Goal: Information Seeking & Learning: Find specific fact

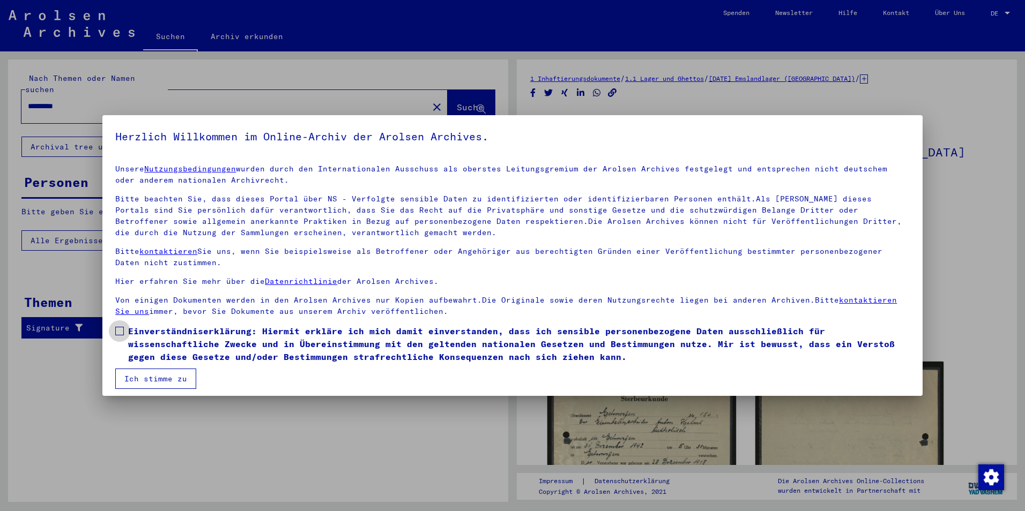
click at [119, 329] on span at bounding box center [119, 331] width 9 height 9
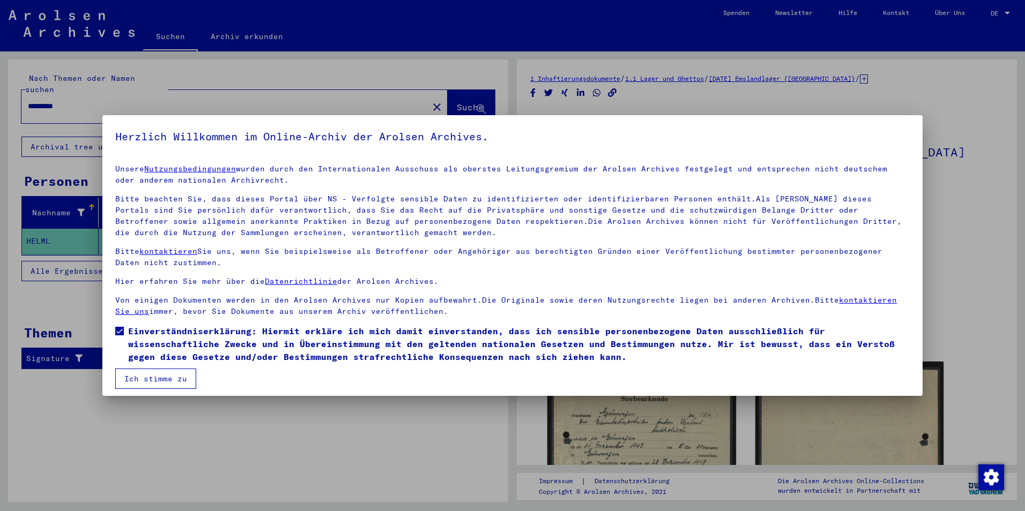
click at [149, 387] on button "Ich stimme zu" at bounding box center [155, 379] width 81 height 20
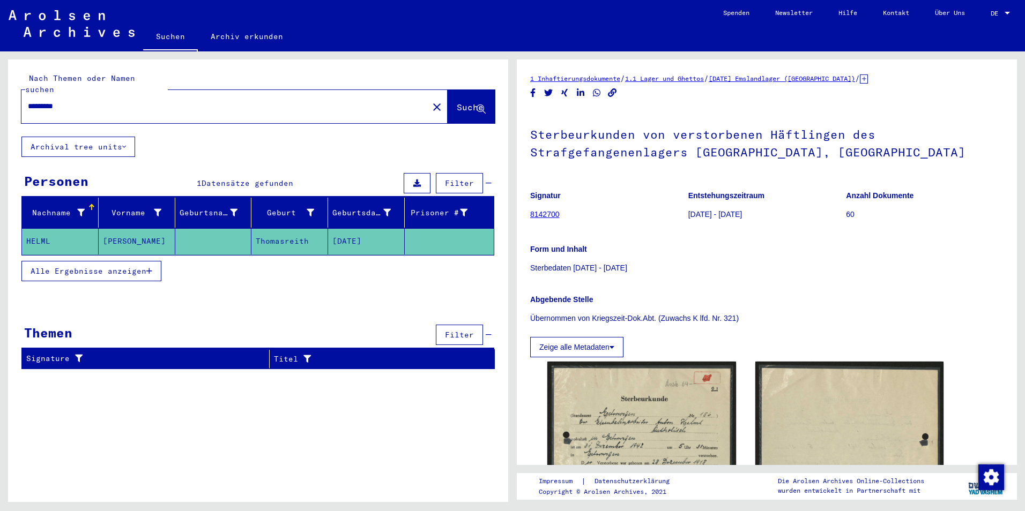
click at [284, 228] on mat-cell "Thomasreith" at bounding box center [289, 241] width 77 height 26
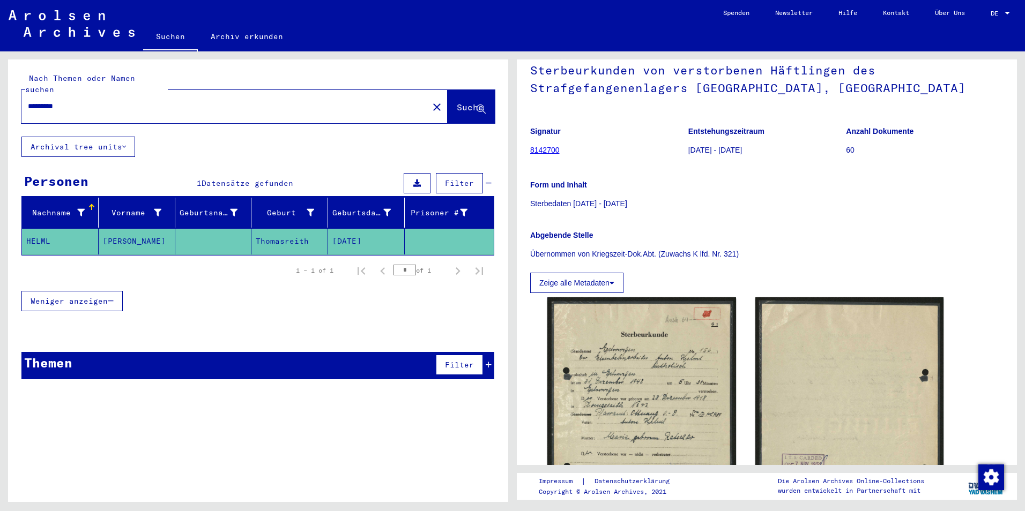
scroll to position [161, 0]
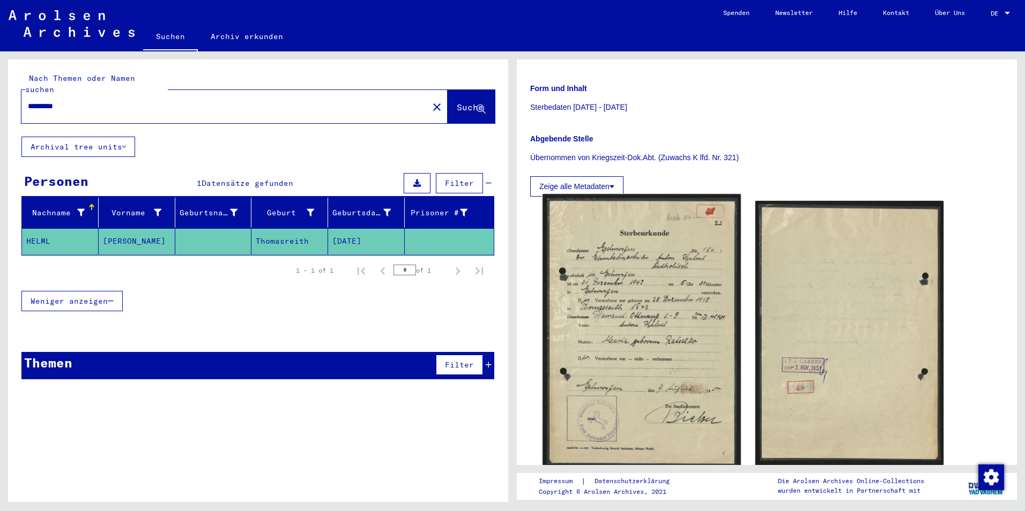
click at [618, 314] on img at bounding box center [642, 332] width 198 height 276
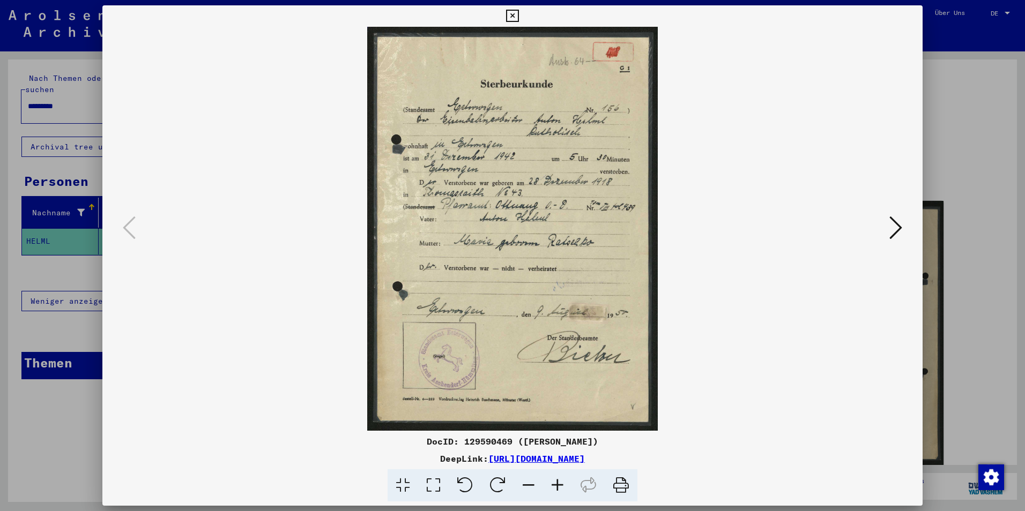
click at [555, 484] on icon at bounding box center [557, 486] width 29 height 33
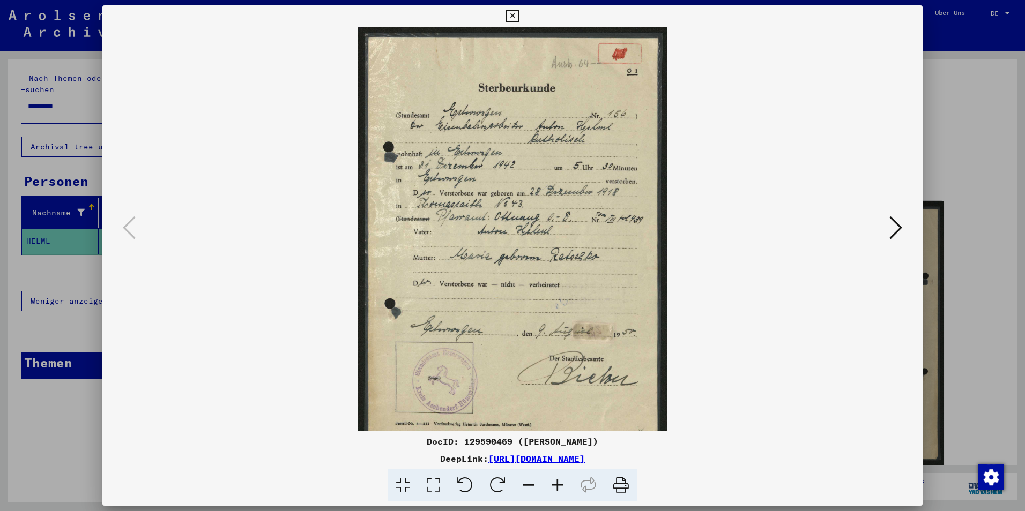
click at [555, 484] on icon at bounding box center [557, 486] width 29 height 33
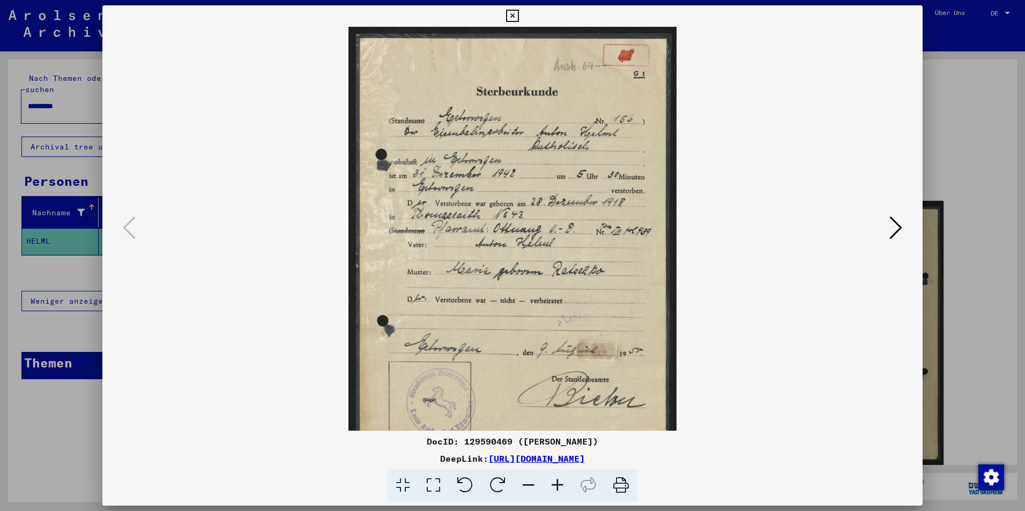
click at [555, 484] on icon at bounding box center [557, 486] width 29 height 33
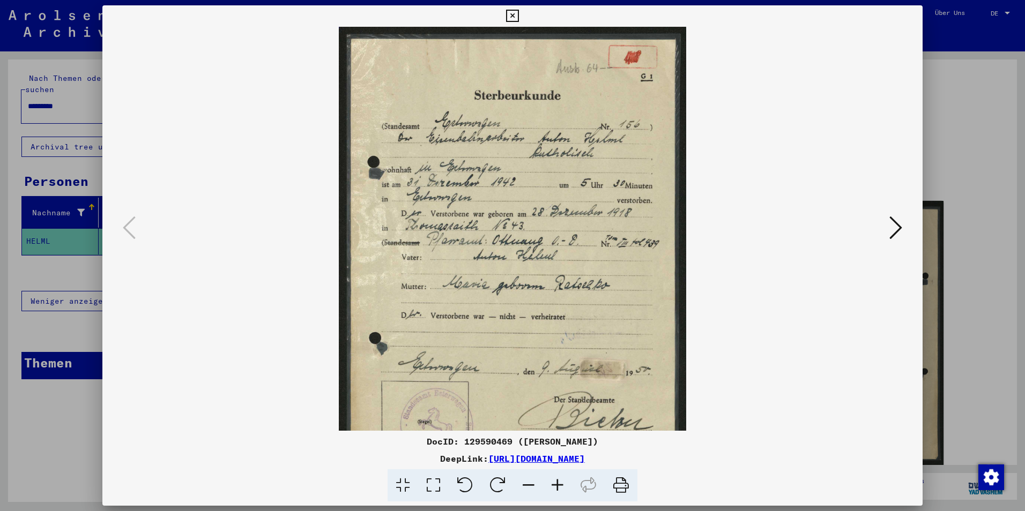
click at [555, 484] on icon at bounding box center [557, 486] width 29 height 33
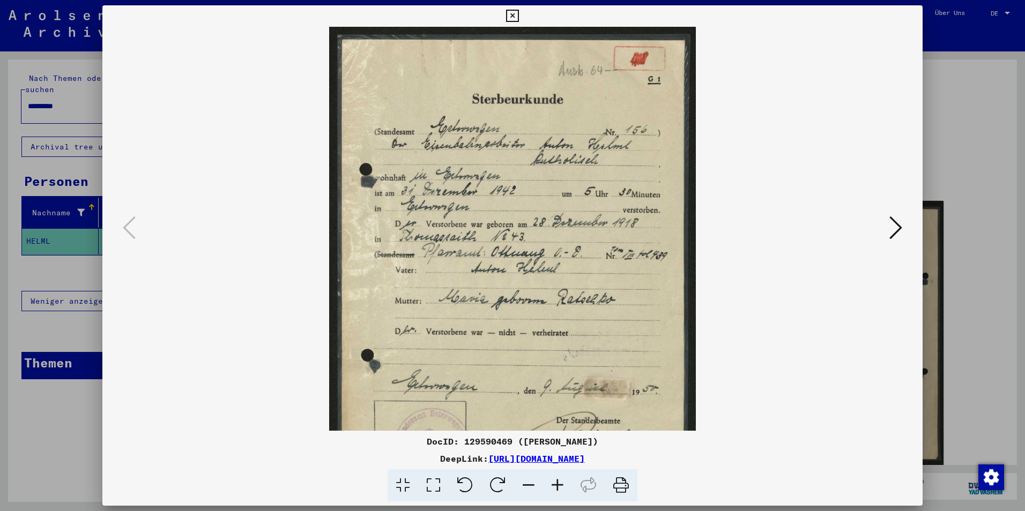
click at [555, 484] on icon at bounding box center [557, 486] width 29 height 33
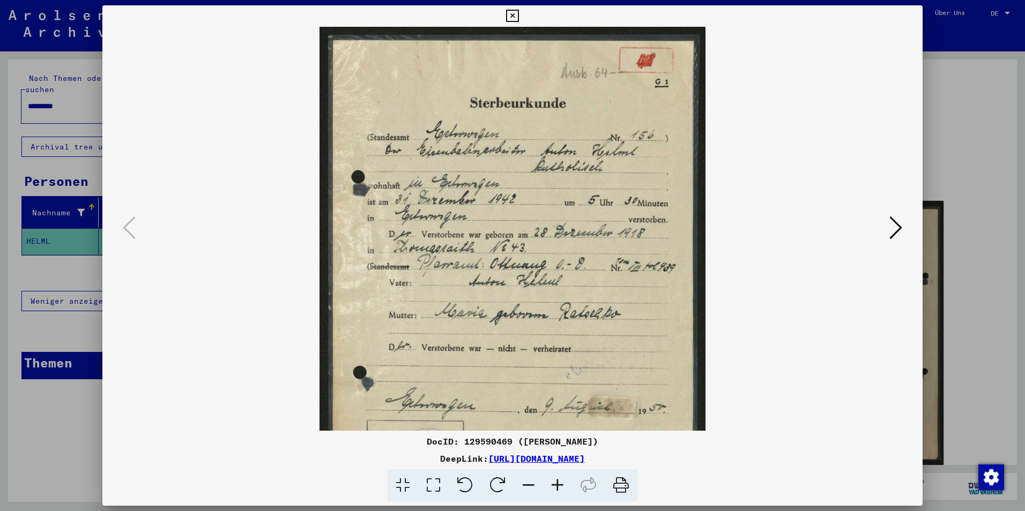
click at [555, 484] on icon at bounding box center [557, 486] width 29 height 33
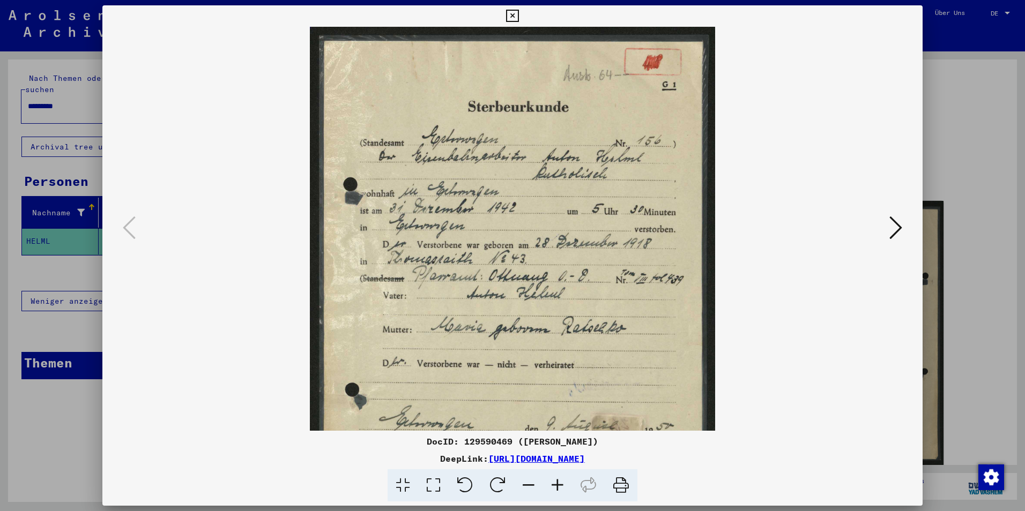
click at [555, 484] on icon at bounding box center [557, 486] width 29 height 33
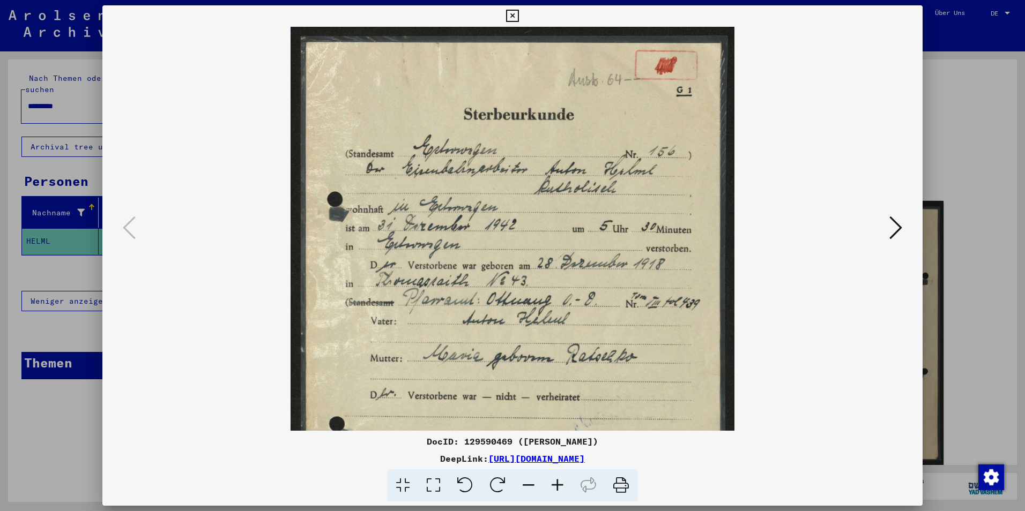
click at [555, 483] on icon at bounding box center [557, 486] width 29 height 33
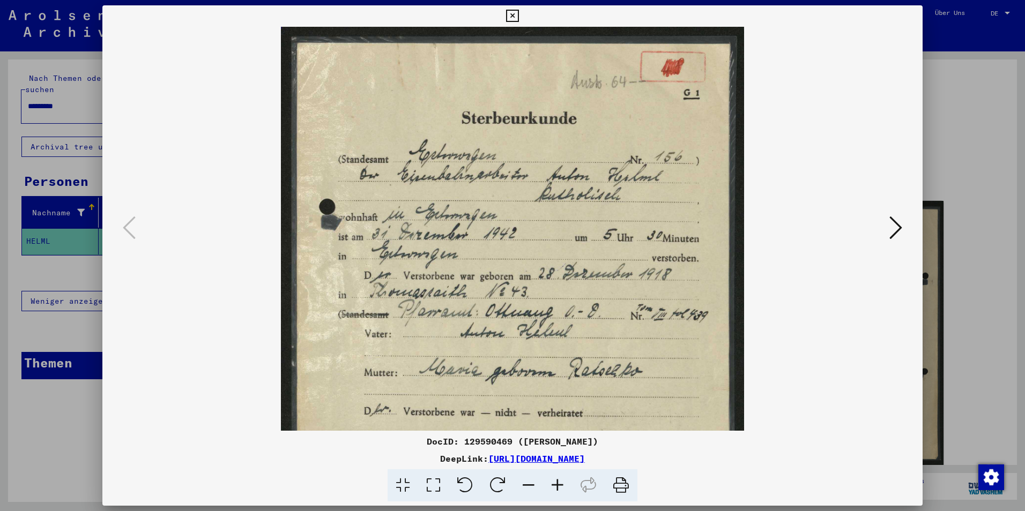
click at [555, 483] on icon at bounding box center [557, 486] width 29 height 33
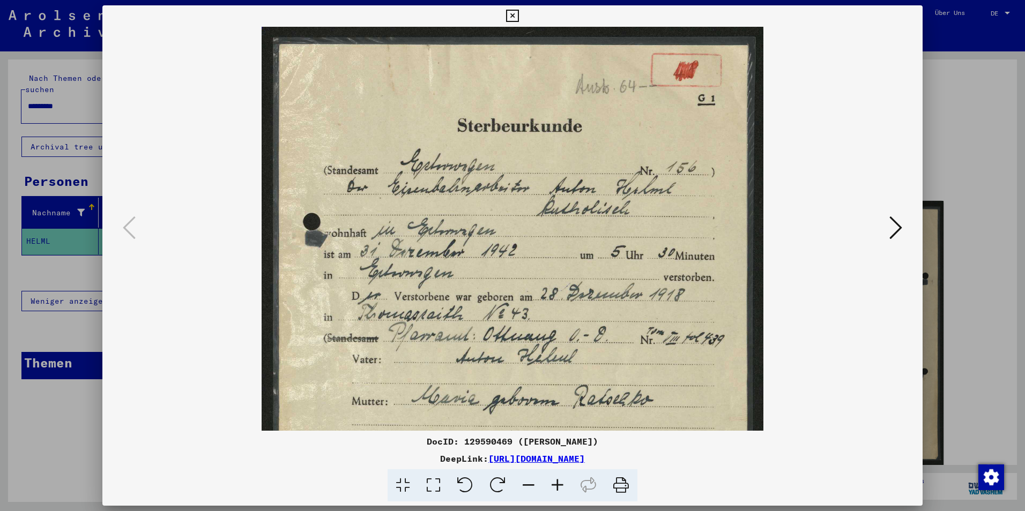
click at [555, 483] on icon at bounding box center [557, 486] width 29 height 33
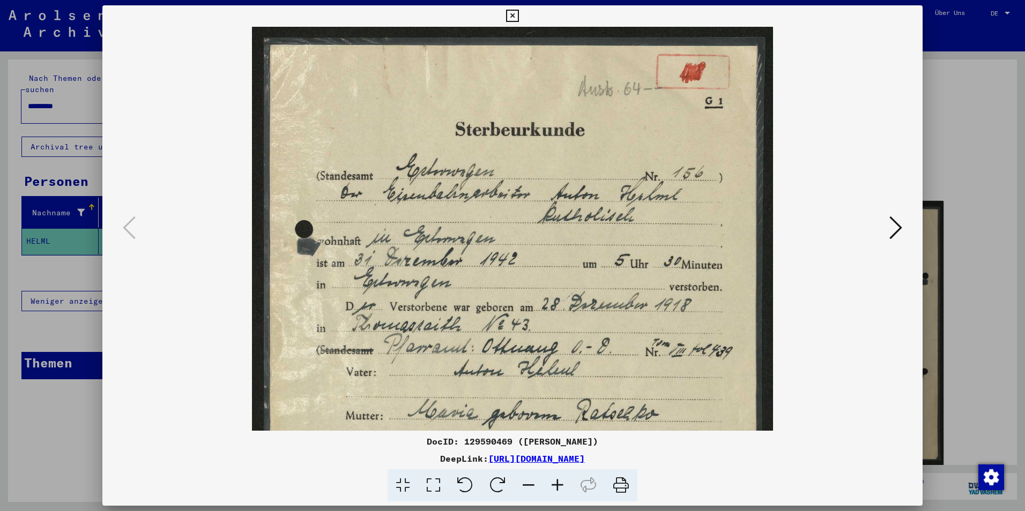
click at [555, 483] on icon at bounding box center [557, 486] width 29 height 33
click at [555, 482] on icon at bounding box center [557, 486] width 29 height 33
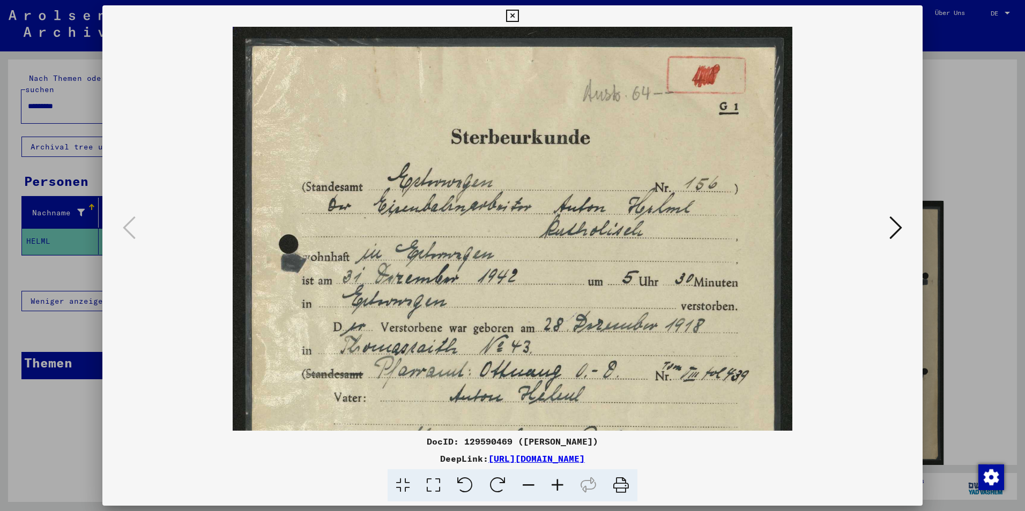
click at [555, 481] on icon at bounding box center [557, 486] width 29 height 33
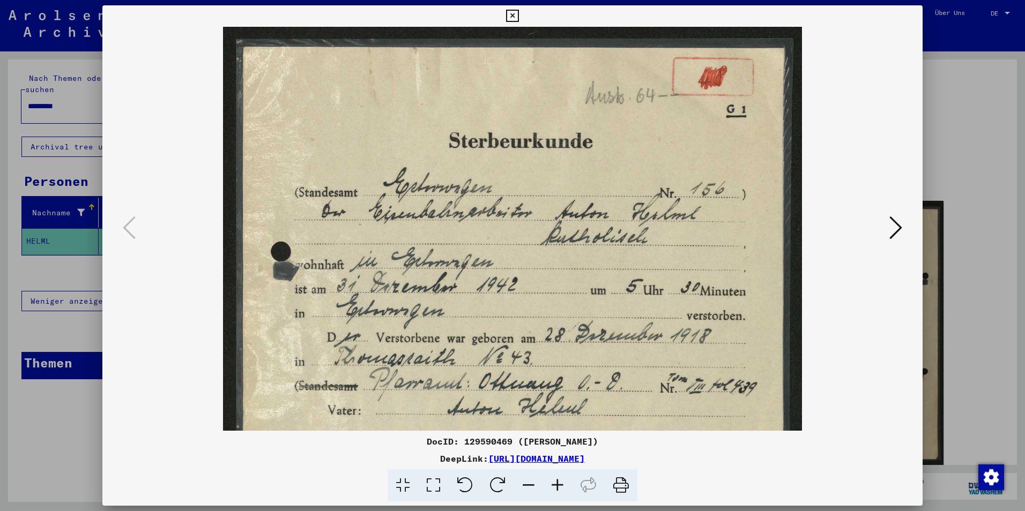
click at [555, 481] on icon at bounding box center [557, 486] width 29 height 33
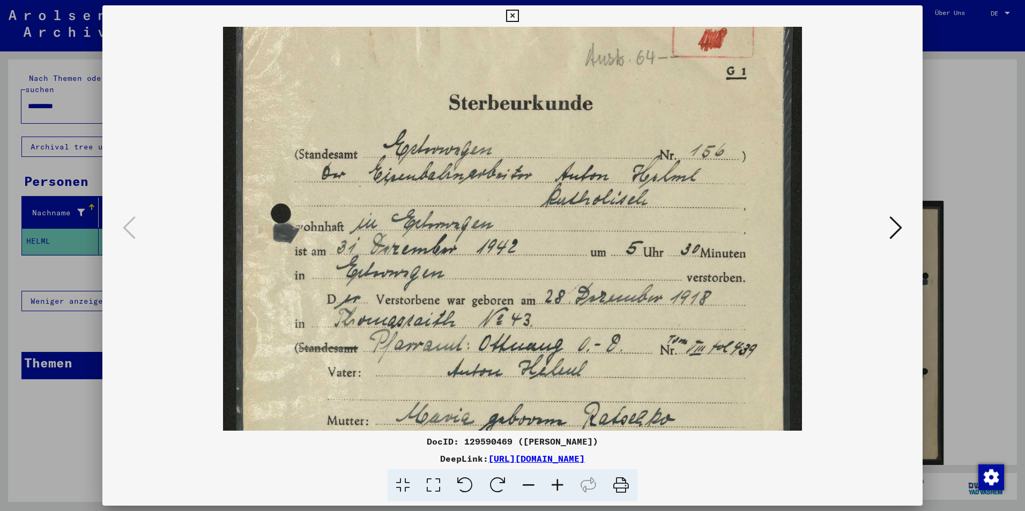
scroll to position [61, 0]
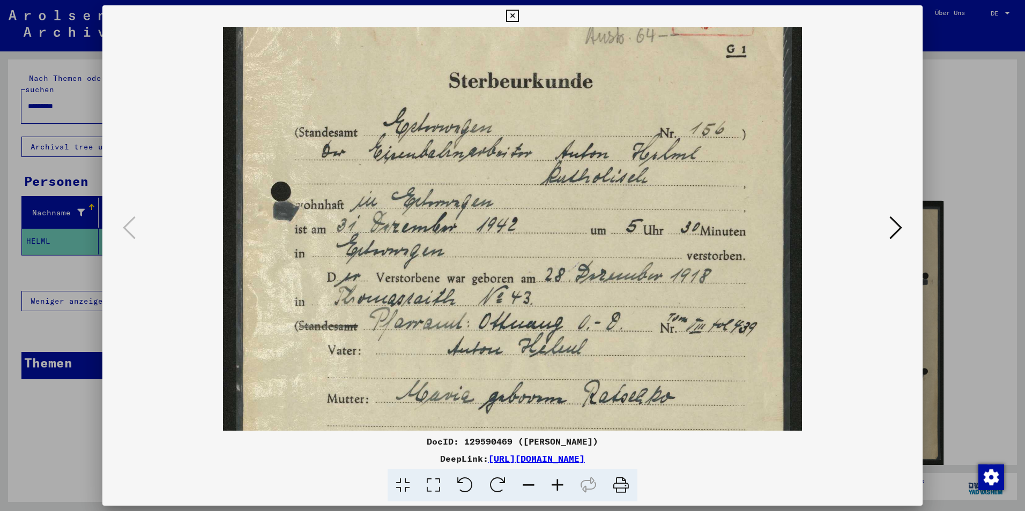
drag, startPoint x: 534, startPoint y: 335, endPoint x: 534, endPoint y: 286, distance: 48.8
click at [534, 286] on img at bounding box center [512, 370] width 579 height 806
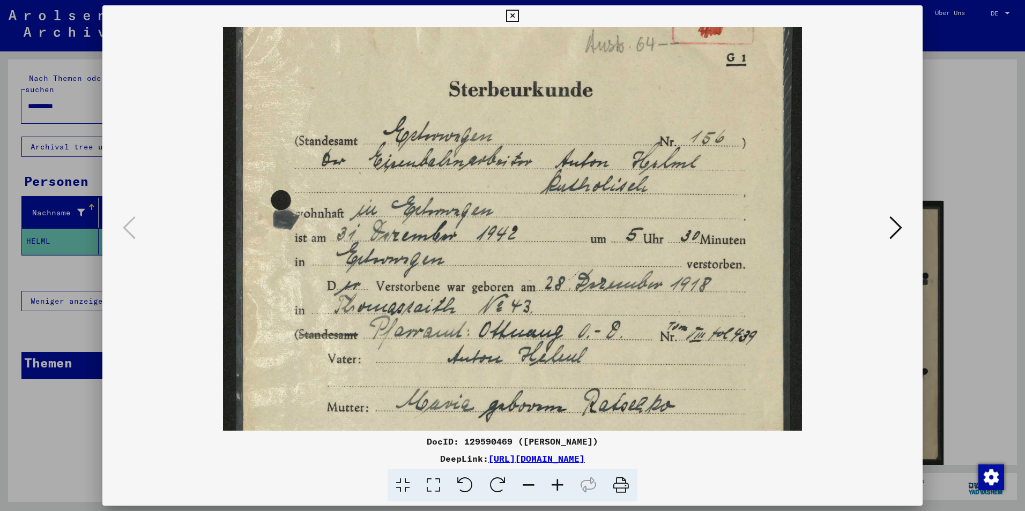
drag, startPoint x: 432, startPoint y: 246, endPoint x: 438, endPoint y: 260, distance: 14.9
click at [438, 260] on img at bounding box center [512, 378] width 579 height 806
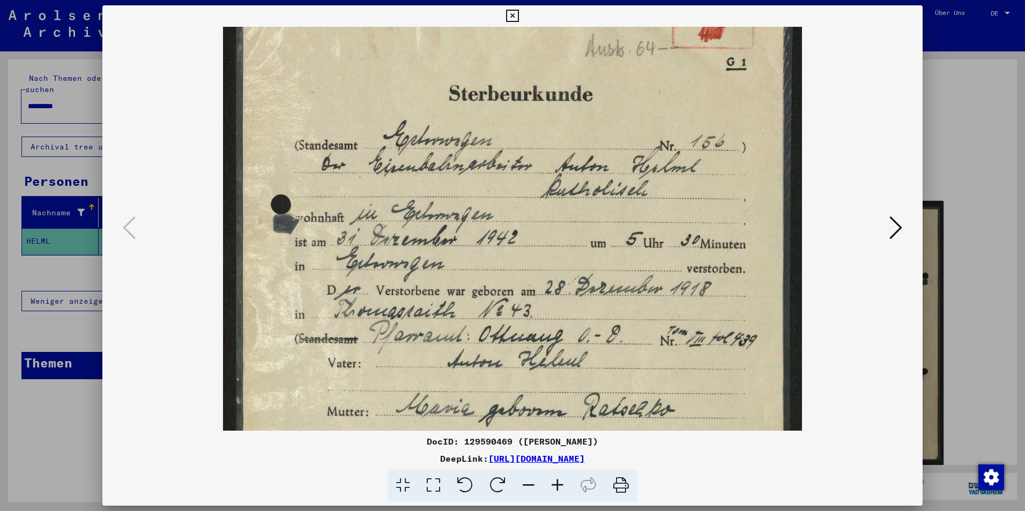
click at [564, 494] on icon at bounding box center [557, 486] width 29 height 33
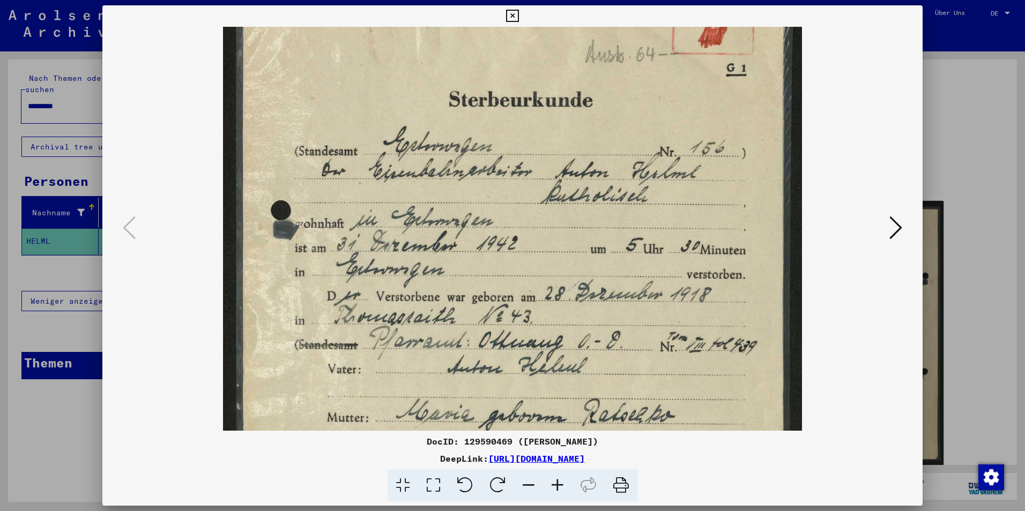
scroll to position [46, 0]
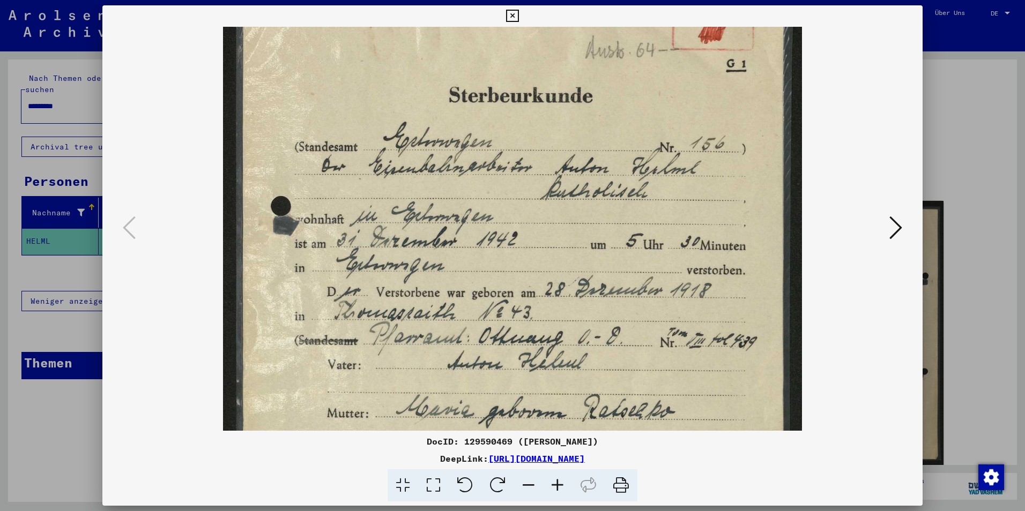
click at [494, 292] on img at bounding box center [512, 384] width 579 height 806
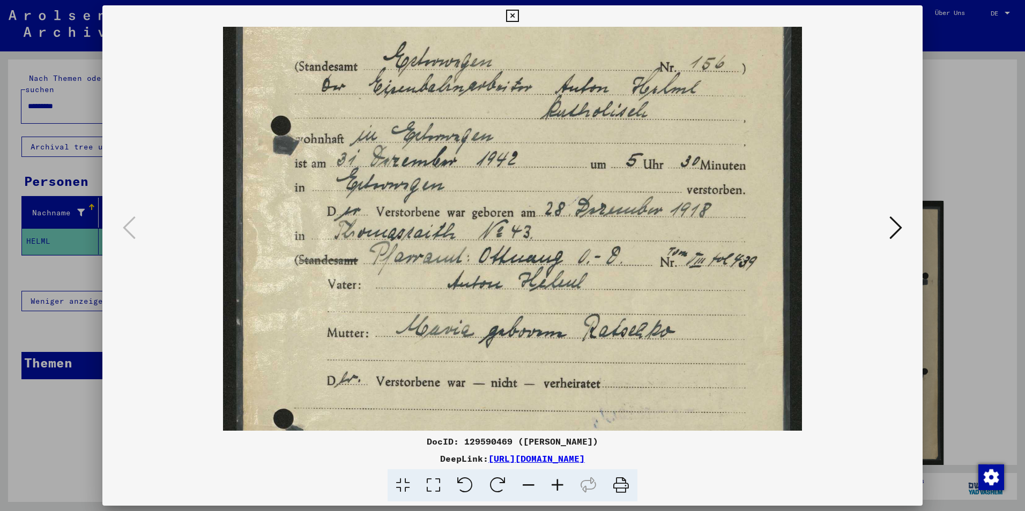
drag, startPoint x: 500, startPoint y: 255, endPoint x: 501, endPoint y: 246, distance: 9.1
click at [501, 246] on img at bounding box center [512, 304] width 579 height 806
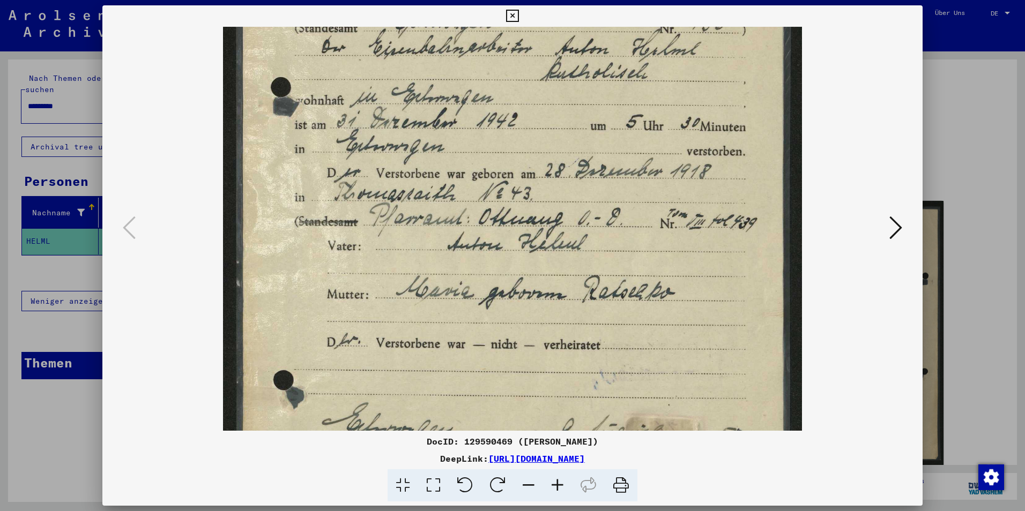
click at [504, 238] on img at bounding box center [512, 265] width 579 height 806
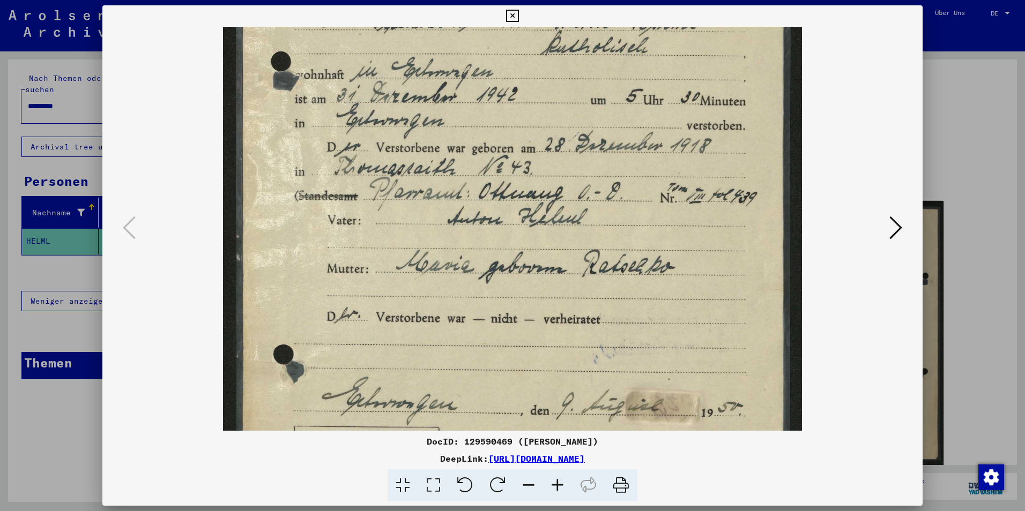
click at [499, 268] on img at bounding box center [512, 239] width 579 height 806
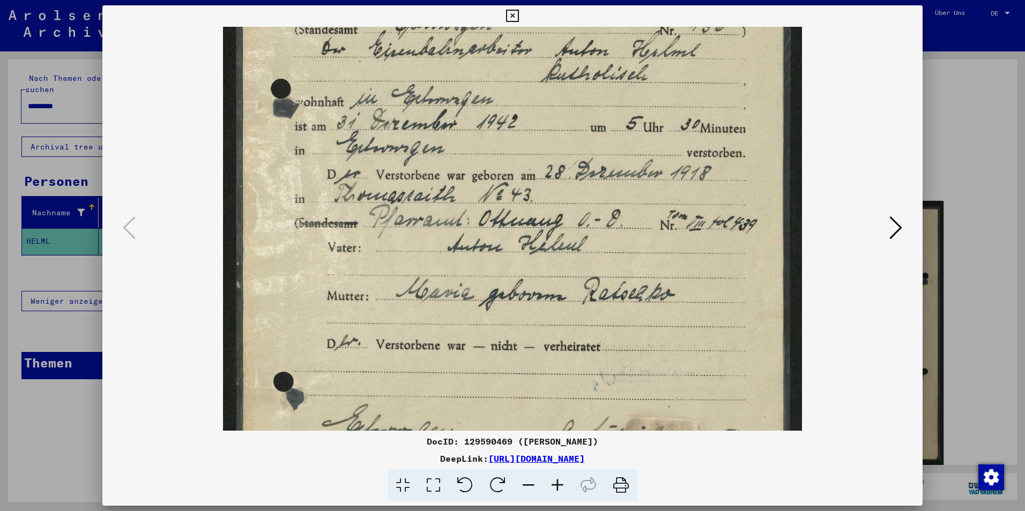
scroll to position [160, 0]
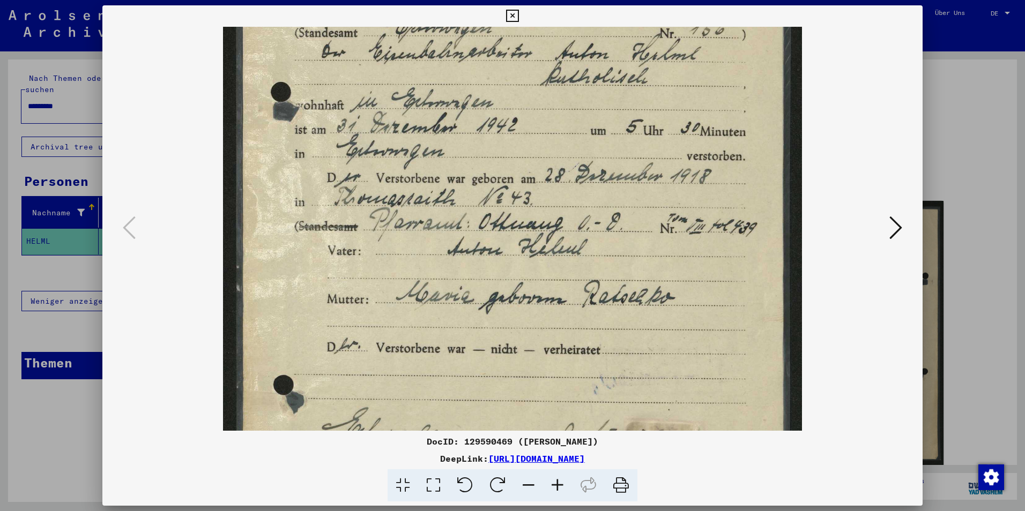
drag, startPoint x: 503, startPoint y: 170, endPoint x: 496, endPoint y: 203, distance: 33.3
click at [496, 203] on img at bounding box center [512, 270] width 579 height 806
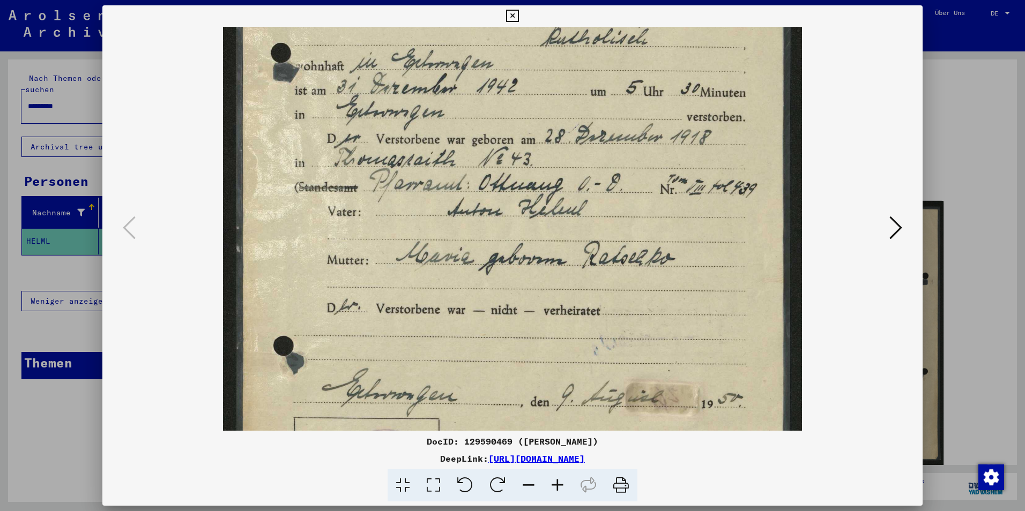
drag, startPoint x: 487, startPoint y: 341, endPoint x: 505, endPoint y: 300, distance: 44.4
click at [505, 300] on img at bounding box center [512, 231] width 579 height 806
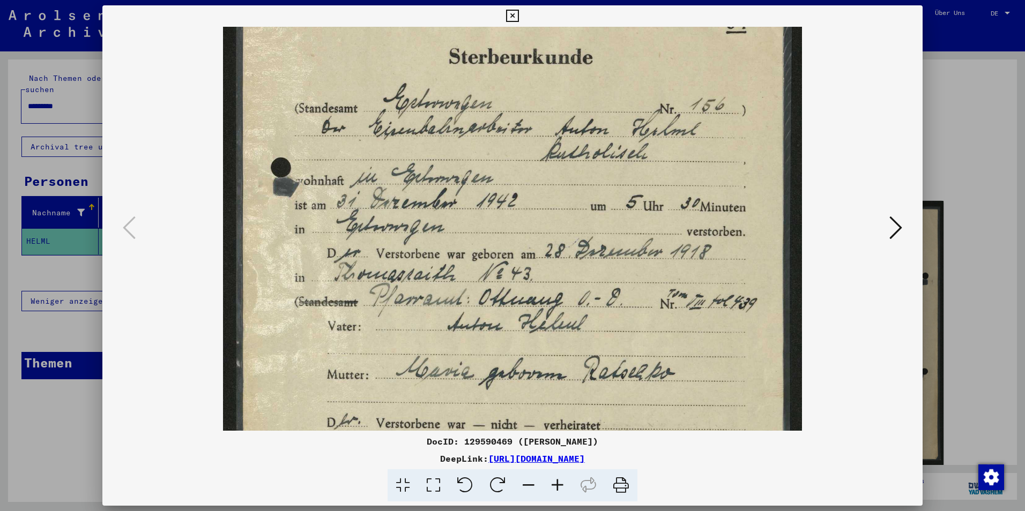
scroll to position [90, 0]
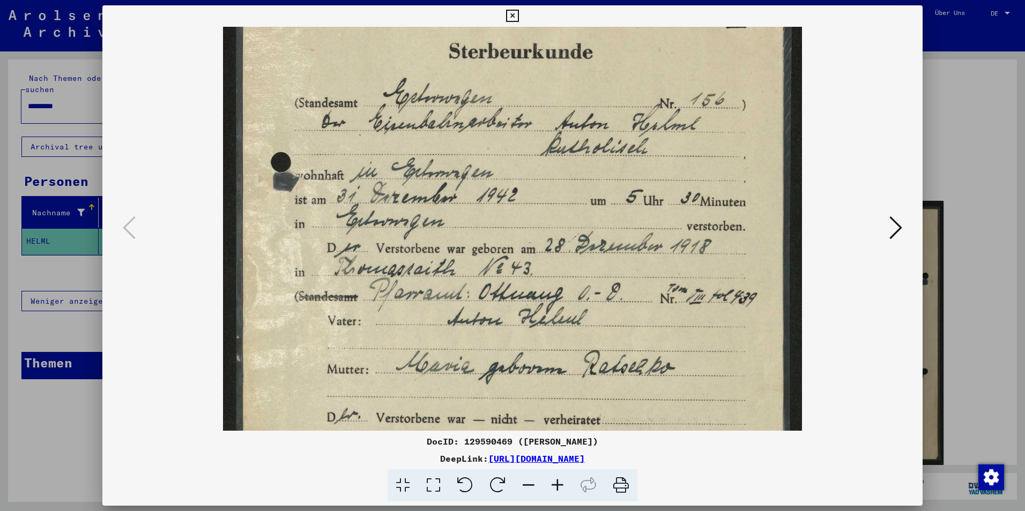
drag, startPoint x: 516, startPoint y: 187, endPoint x: 517, endPoint y: 298, distance: 111.0
click at [517, 298] on img at bounding box center [512, 340] width 579 height 806
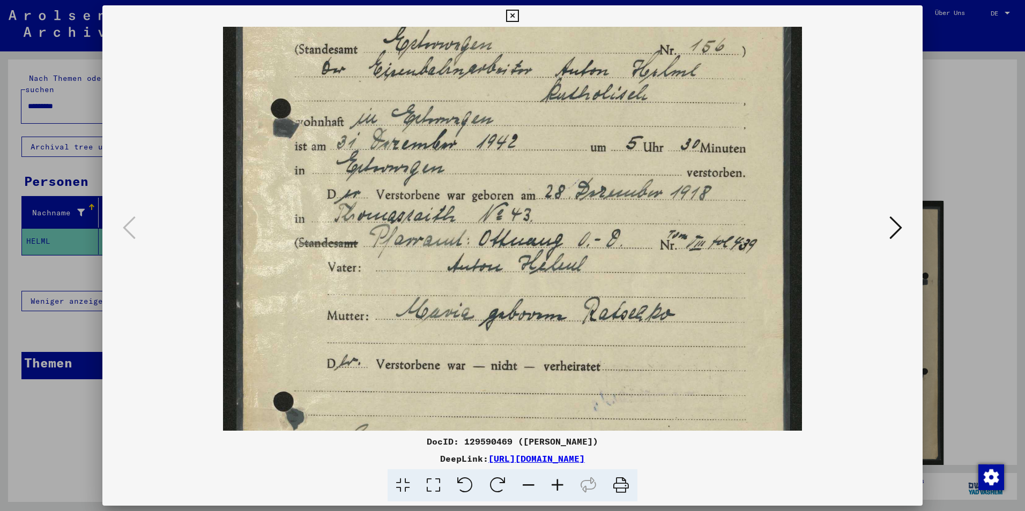
drag, startPoint x: 604, startPoint y: 323, endPoint x: 616, endPoint y: 268, distance: 56.5
click at [616, 268] on img at bounding box center [512, 287] width 579 height 806
click at [511, 17] on icon at bounding box center [512, 16] width 12 height 13
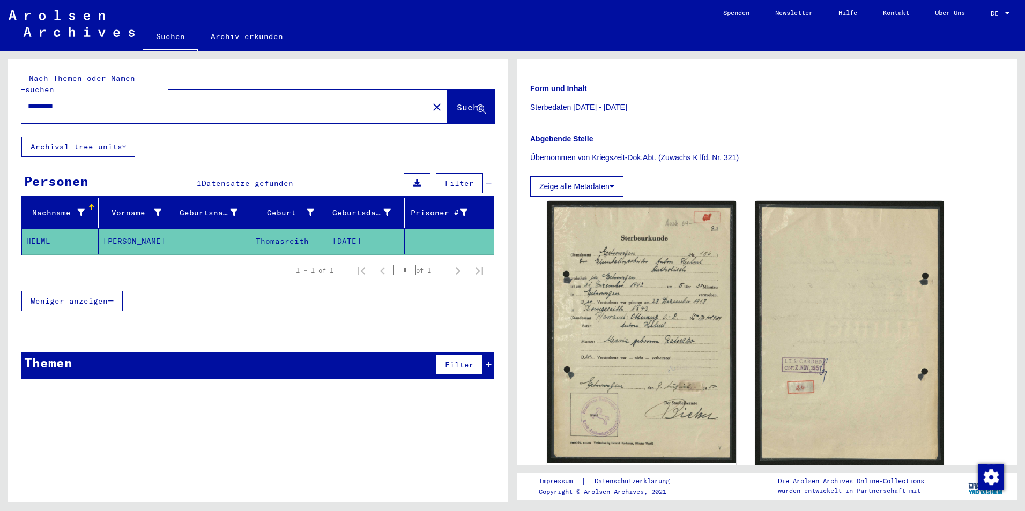
drag, startPoint x: 108, startPoint y: 96, endPoint x: -2, endPoint y: 117, distance: 112.4
click at [0, 117] on html "Suchen Archiv erkunden Spenden Newsletter Hilfe Kontakt Über Uns Suchen Archiv …" at bounding box center [512, 255] width 1025 height 511
type input "**********"
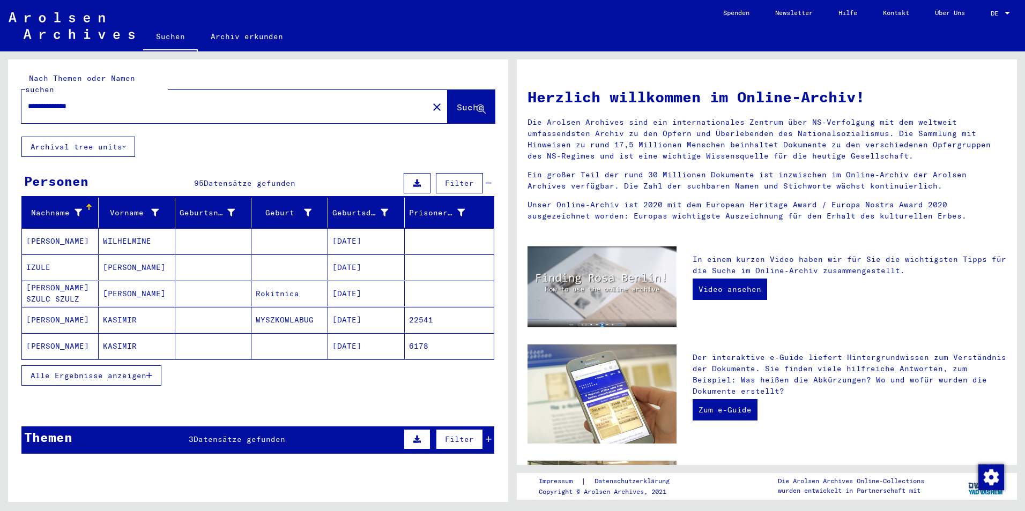
click at [126, 371] on span "Alle Ergebnisse anzeigen" at bounding box center [89, 376] width 116 height 10
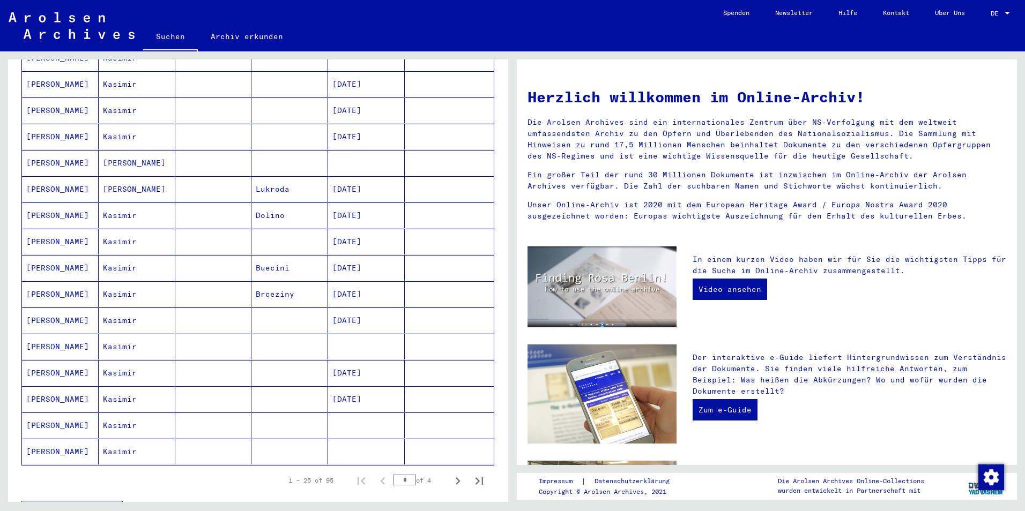
scroll to position [429, 0]
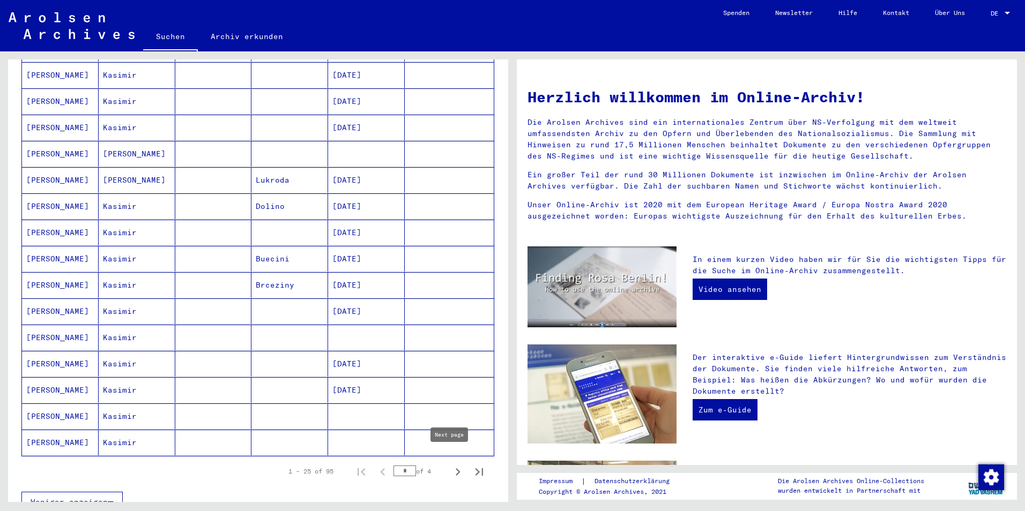
click at [456, 469] on icon "Next page" at bounding box center [458, 473] width 5 height 8
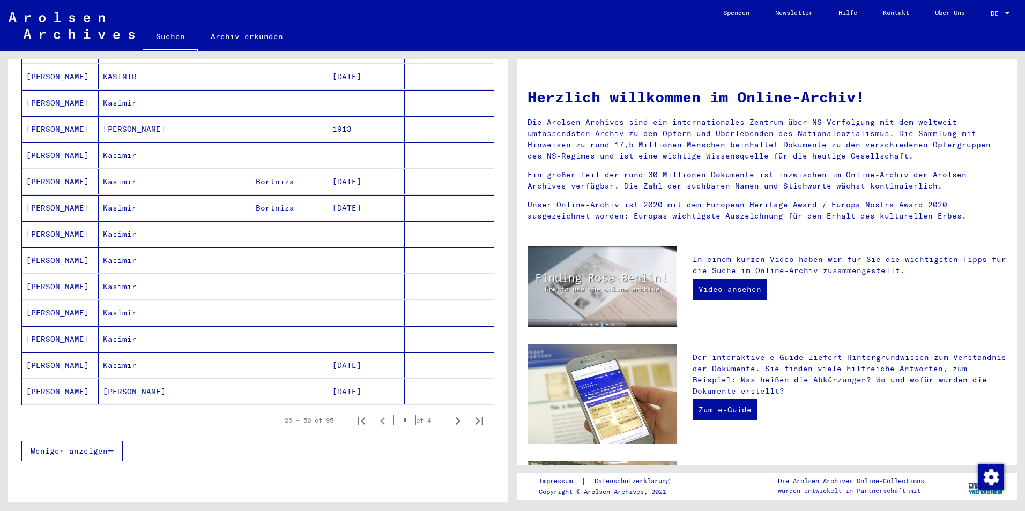
scroll to position [483, 0]
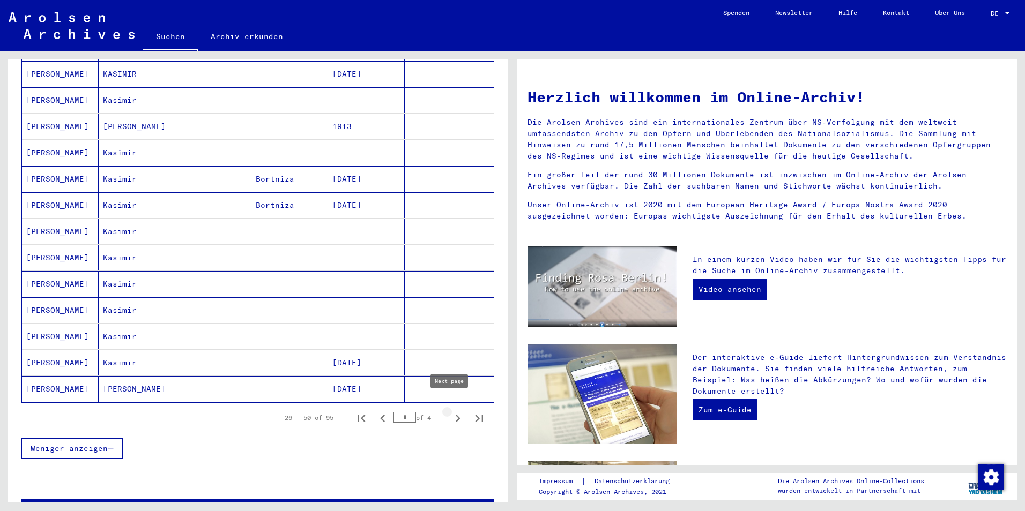
click at [453, 411] on icon "Next page" at bounding box center [457, 418] width 15 height 15
type input "*"
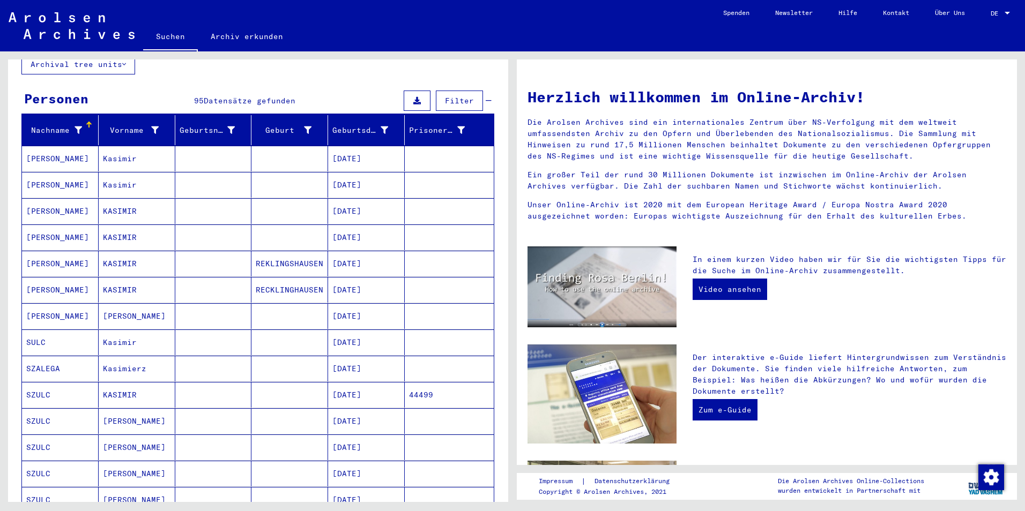
scroll to position [0, 0]
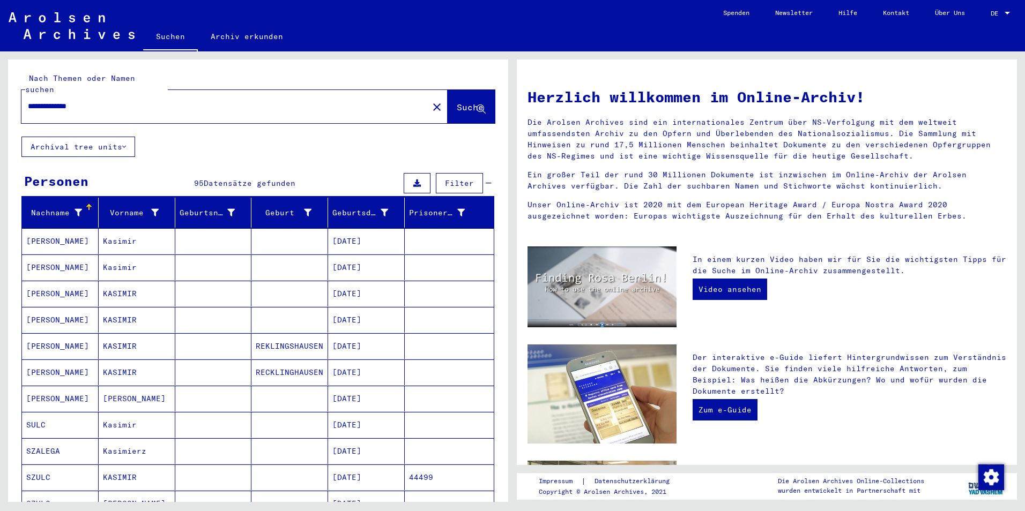
click at [381, 281] on mat-cell "[DATE]" at bounding box center [366, 294] width 77 height 26
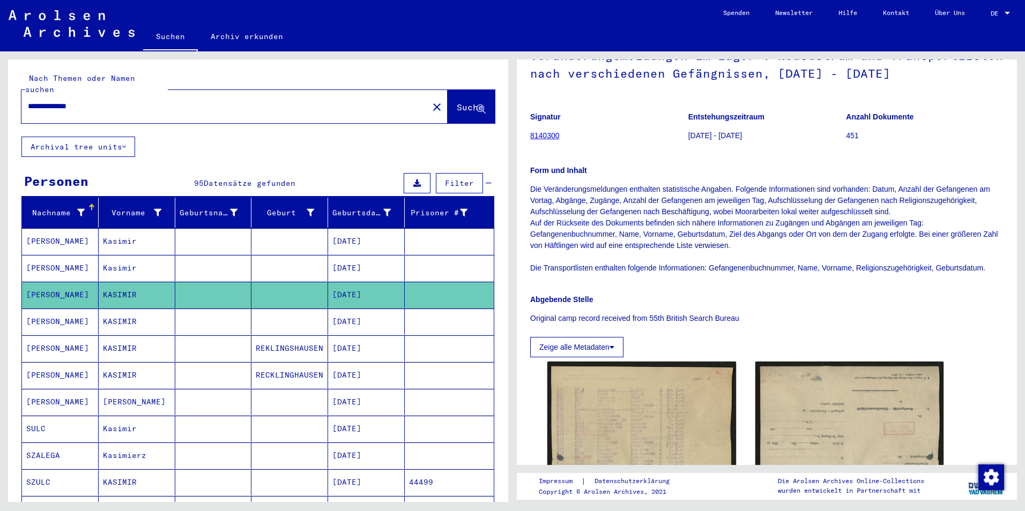
scroll to position [161, 0]
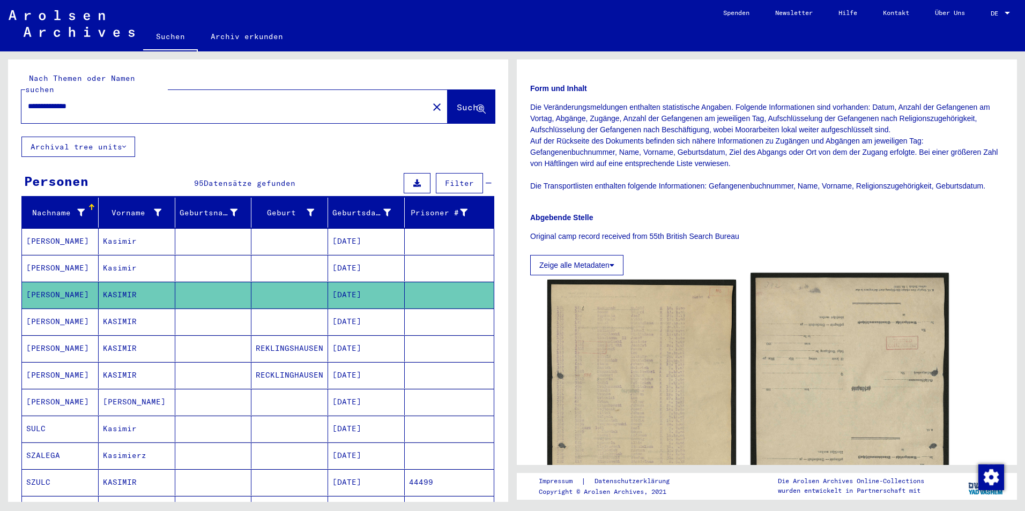
click at [832, 369] on img at bounding box center [850, 410] width 198 height 275
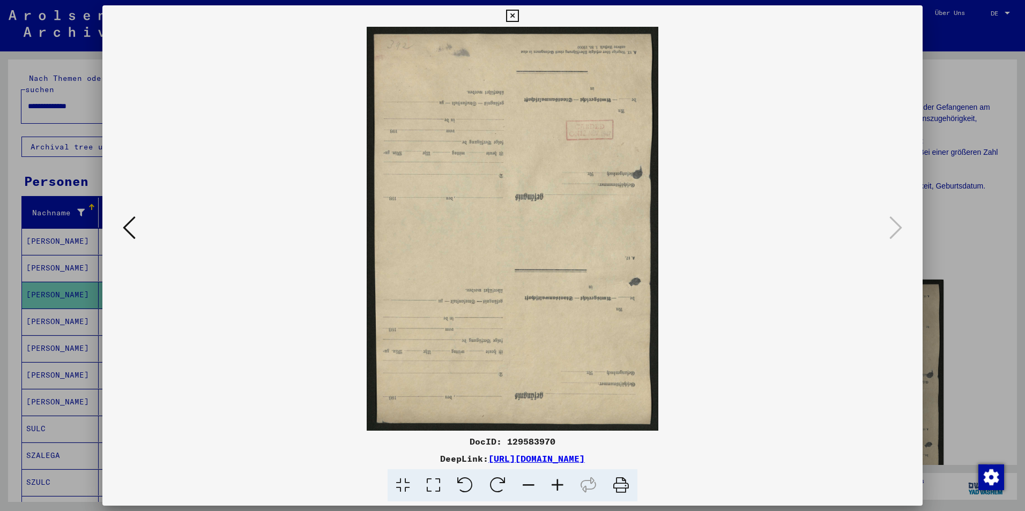
click at [511, 12] on icon at bounding box center [512, 16] width 12 height 13
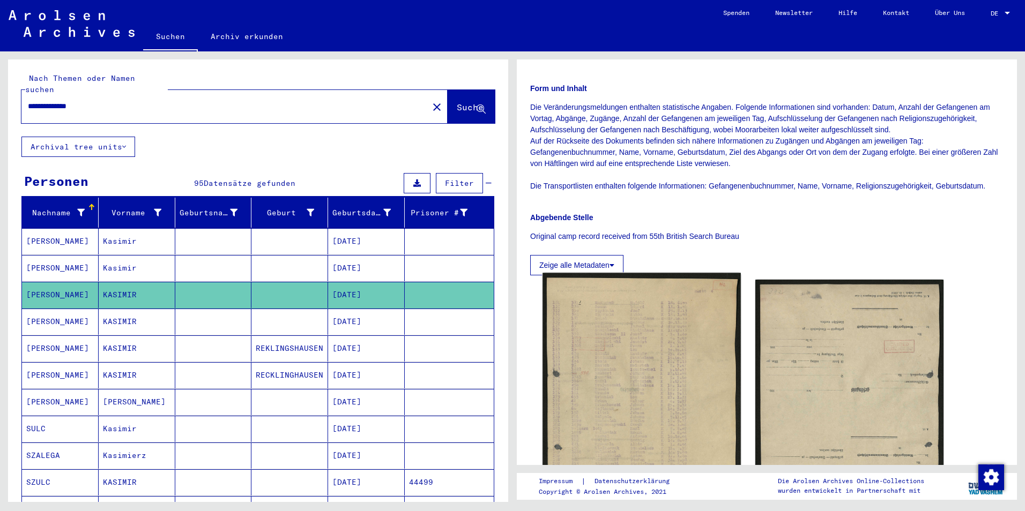
click at [655, 400] on img at bounding box center [642, 411] width 198 height 277
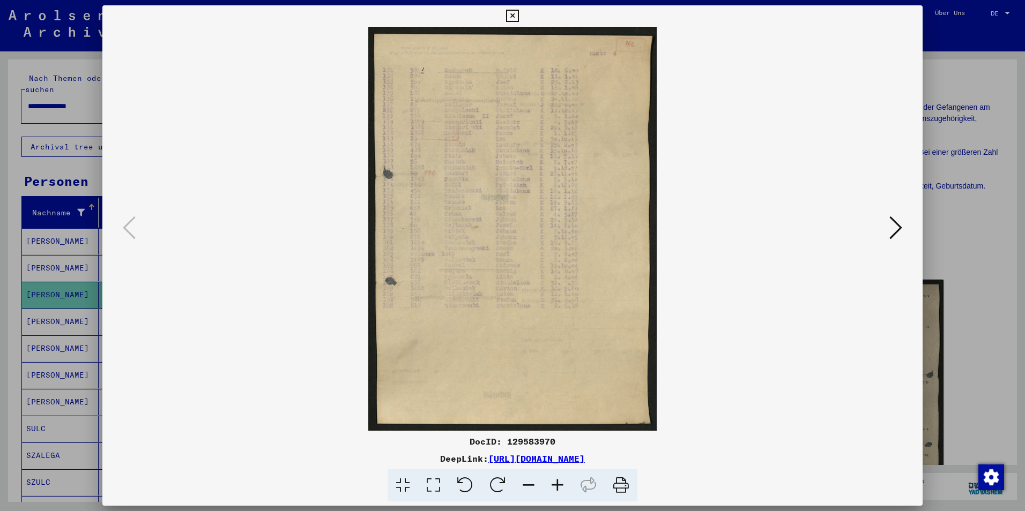
click at [514, 20] on icon at bounding box center [512, 16] width 12 height 13
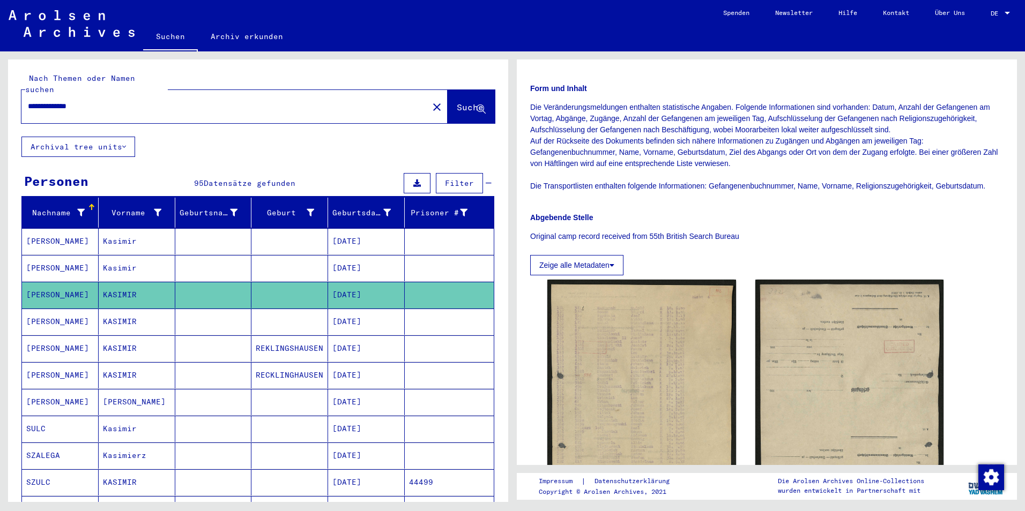
click at [208, 309] on mat-cell at bounding box center [213, 322] width 77 height 26
